Goal: Task Accomplishment & Management: Complete application form

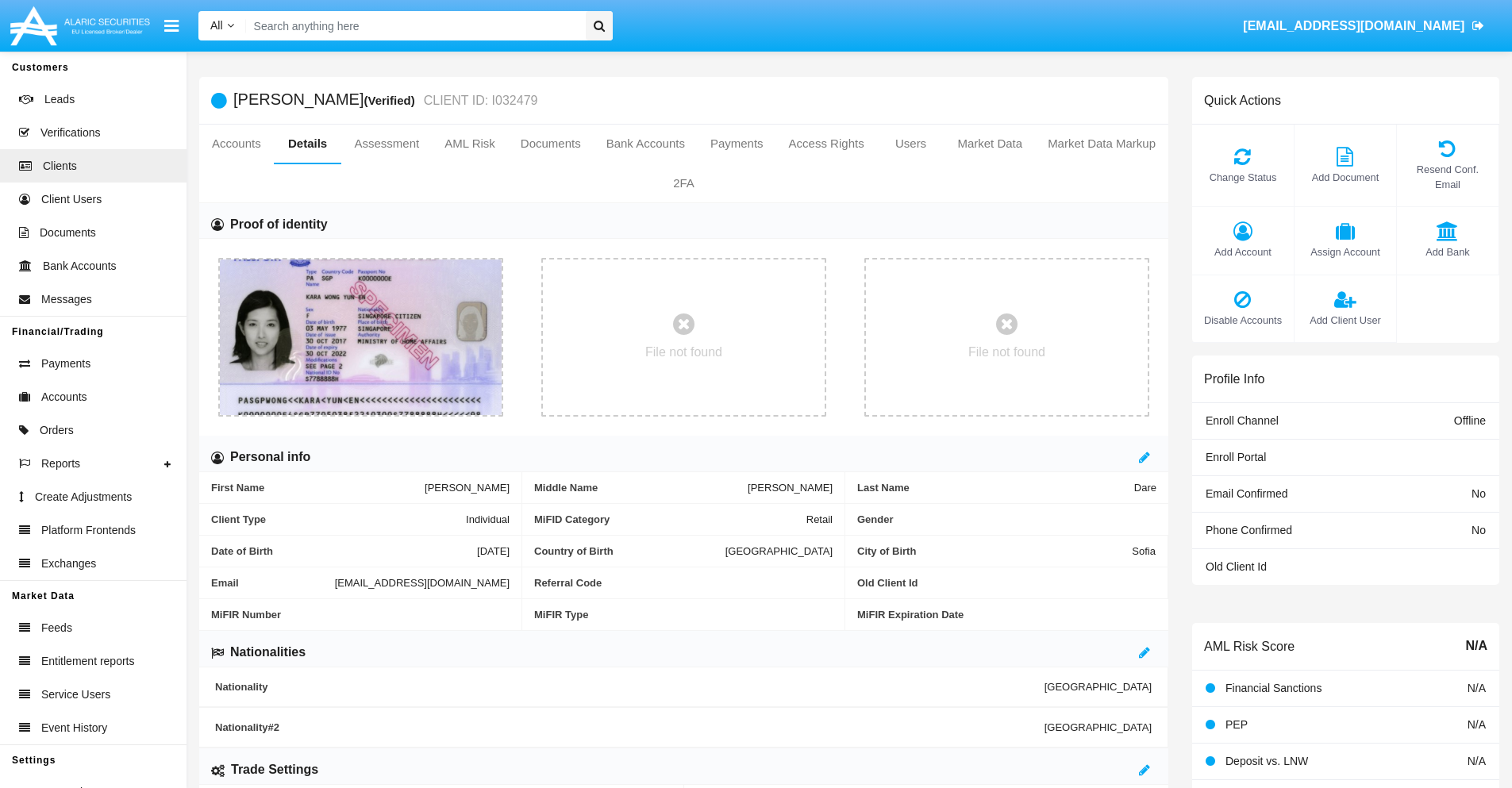
click at [1242, 251] on span "Add Account" at bounding box center [1243, 251] width 86 height 15
